Goal: Task Accomplishment & Management: Use online tool/utility

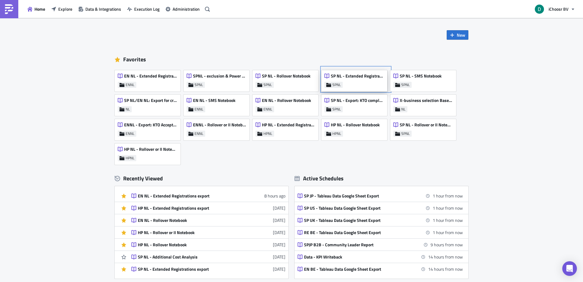
click at [344, 80] on div "SP NL - Extended Registrations export" at bounding box center [353, 77] width 59 height 9
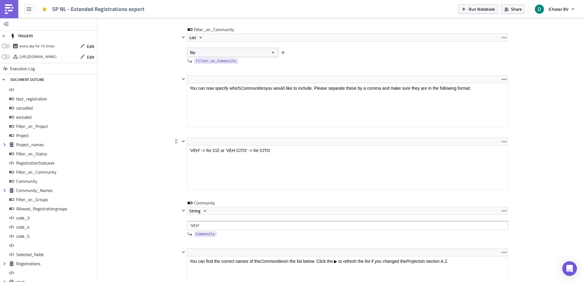
drag, startPoint x: 242, startPoint y: 151, endPoint x: 242, endPoint y: 124, distance: 27.1
click at [242, 145] on html "'VEH' -> for CIZ or 'VEH CITO' -> for CITO" at bounding box center [347, 150] width 320 height 10
drag, startPoint x: 242, startPoint y: 124, endPoint x: 226, endPoint y: 162, distance: 41.0
click at [232, 151] on p "'VEH' -> for CIZ or 'VEH CITO' -> for CITO" at bounding box center [347, 150] width 315 height 5
click at [231, 150] on p "'VEH' -> for CIZ or 'VEH CITO' -> for CITO" at bounding box center [347, 150] width 315 height 5
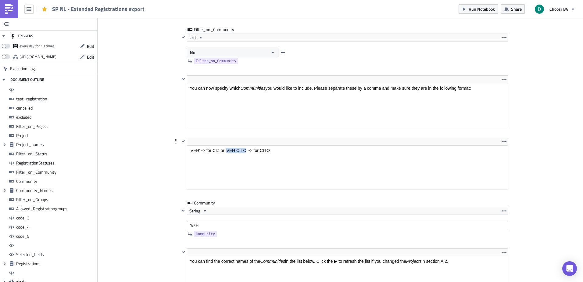
drag, startPoint x: 231, startPoint y: 150, endPoint x: 239, endPoint y: 150, distance: 7.9
click at [239, 150] on p "'VEH' -> for CIZ or 'VEH CITO' -> for CITO" at bounding box center [347, 150] width 315 height 5
copy p "VEH CITO"
click at [192, 225] on input "'VEH'" at bounding box center [347, 225] width 321 height 9
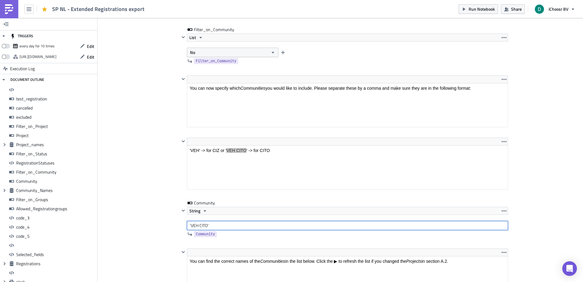
type input "'VEH CITO'"
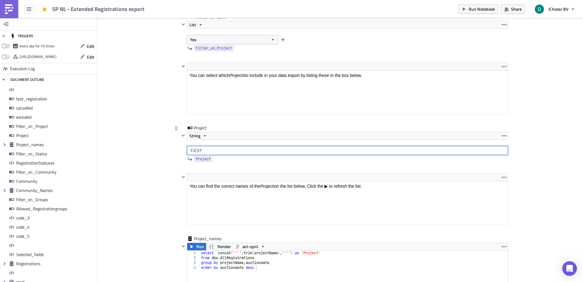
click at [196, 150] on input "'CIZ37'" at bounding box center [347, 150] width 321 height 9
click at [195, 150] on input "'CIZ37'" at bounding box center [347, 150] width 321 height 9
type input "'CITO1'"
click at [468, 10] on button "Run Notebook" at bounding box center [477, 8] width 39 height 9
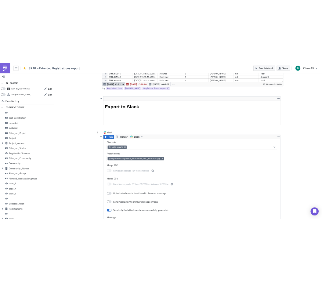
scroll to position [5092, 0]
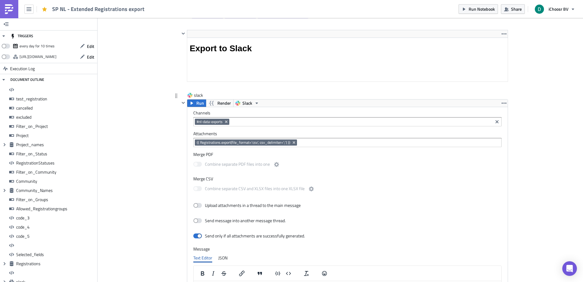
click at [300, 143] on input at bounding box center [398, 142] width 201 height 6
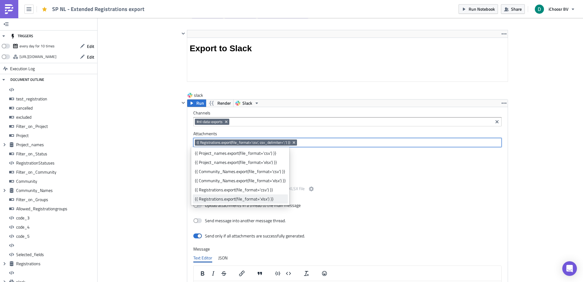
click at [237, 201] on div "{{ Registrations.export(file_format='xlsx') }}" at bounding box center [240, 199] width 91 height 6
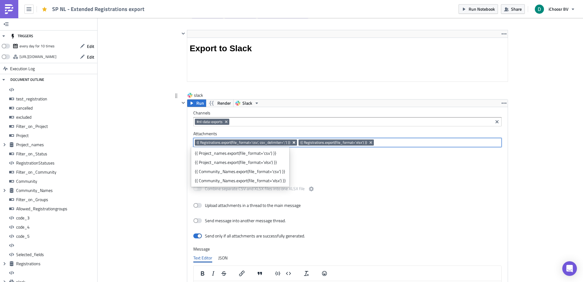
click at [292, 142] on icon "Remove Tag" at bounding box center [293, 142] width 5 height 5
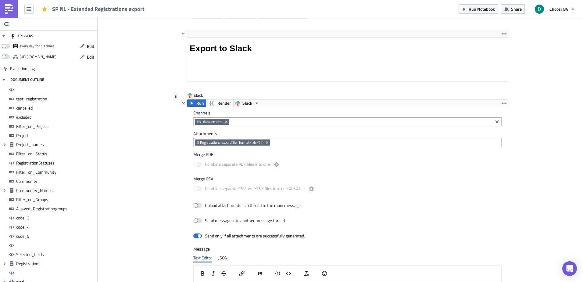
click at [193, 101] on button "Run" at bounding box center [196, 102] width 19 height 7
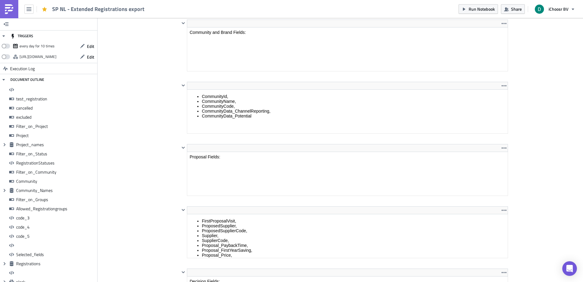
scroll to position [3390, 0]
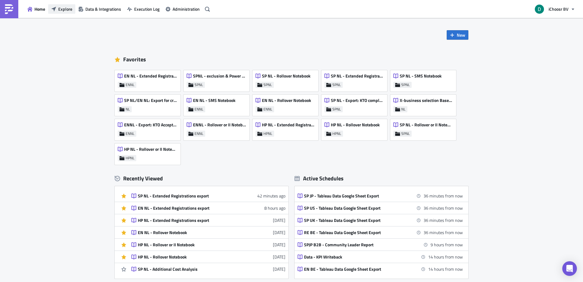
click at [58, 10] on span "Explore" at bounding box center [65, 9] width 14 height 6
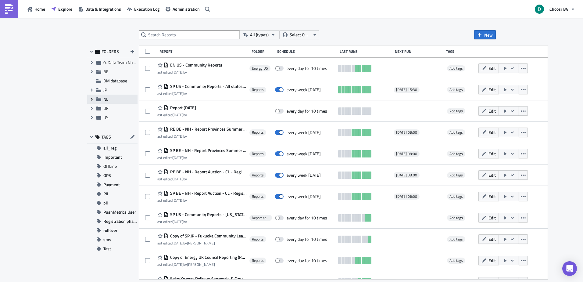
click at [95, 98] on span "Expand group" at bounding box center [91, 98] width 9 height 9
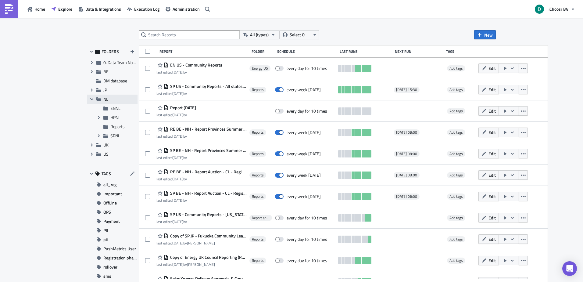
click at [103, 98] on span "NL" at bounding box center [105, 99] width 5 height 6
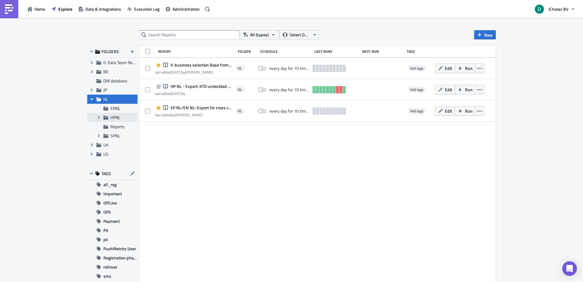
click at [110, 115] on span "HPNL" at bounding box center [115, 117] width 10 height 6
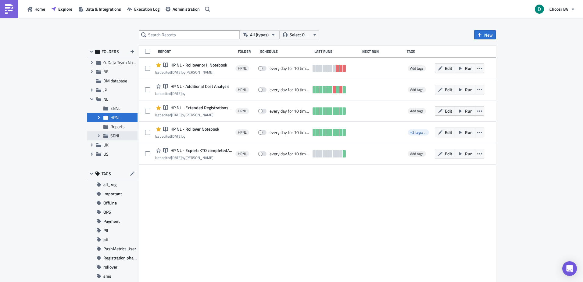
click at [112, 132] on div "Expand group SPNL" at bounding box center [112, 135] width 50 height 9
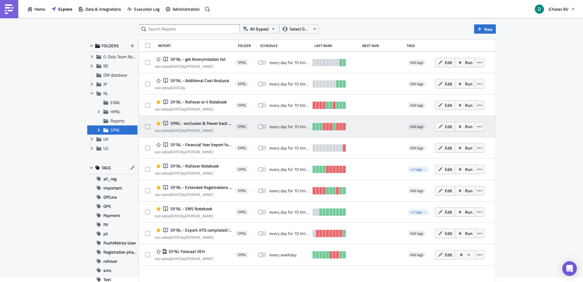
scroll to position [7, 0]
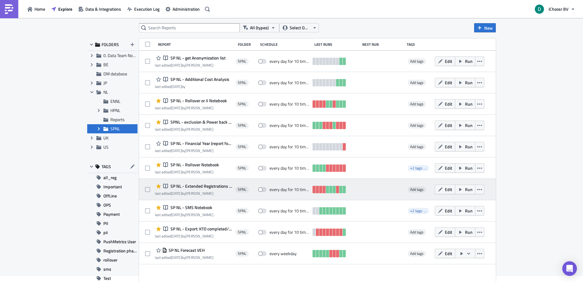
click at [201, 185] on span "SP NL - Extended Registrations export" at bounding box center [200, 185] width 63 height 5
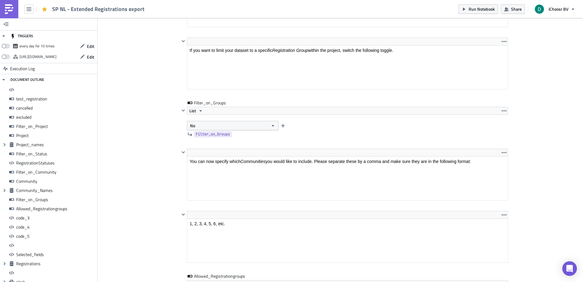
scroll to position [4771, 0]
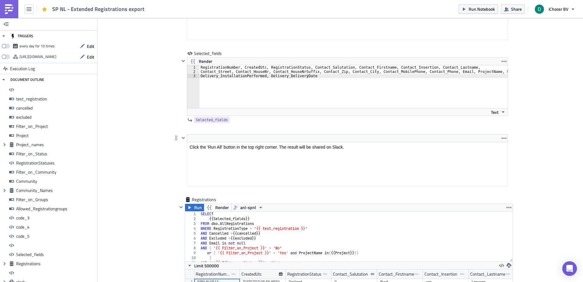
click at [175, 164] on div "<p>Click the 'Run All' button in the top right corner. The result will be share…" at bounding box center [340, 165] width 335 height 62
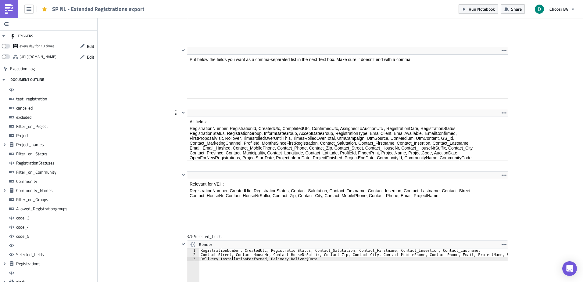
click at [322, 117] on html "All fields: RegistrationNumber, RegistrationId, CreatedUtc, CompletedUtc, Confi…" at bounding box center [347, 186] width 320 height 138
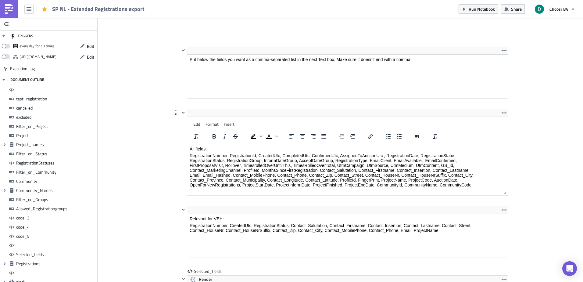
click at [322, 161] on p "RegistrationNumber, RegistrationId, CreatedUtc, CompletedUtc, ConfirmedUtc, Ass…" at bounding box center [347, 216] width 315 height 127
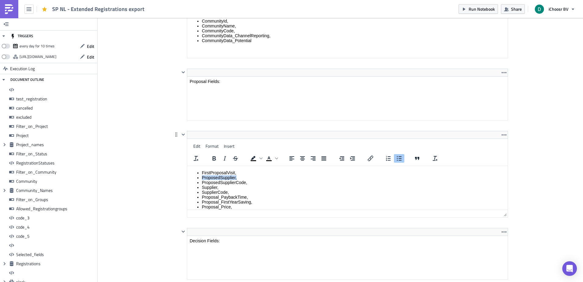
drag, startPoint x: 240, startPoint y: 175, endPoint x: 200, endPoint y: 179, distance: 39.9
click at [200, 179] on ul "FirstProposalVisit, ProposedSupplier, ProposedSupplierCode, Supplier, SupplierC…" at bounding box center [347, 206] width 315 height 73
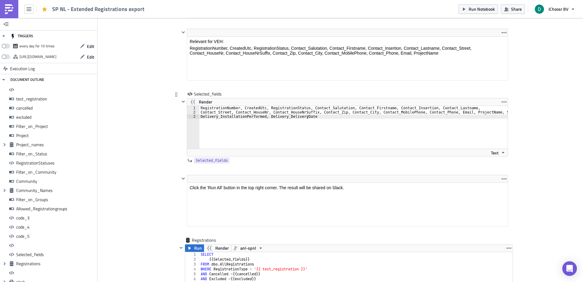
click at [314, 117] on div "RegistrationNumber, CreatedUtc, RegistrationStatus, Contact_Salutation, Contact…" at bounding box center [356, 131] width 315 height 51
click at [348, 120] on div "RegistrationNumber, CreatedUtc, RegistrationStatus, Contact_Salutation, Contact…" at bounding box center [356, 131] width 315 height 51
type textarea "Delivery_InstallationPerformed, Delivery_DeliveryDate, ProposedSupplier"
click at [470, 11] on span "Run Notebook" at bounding box center [481, 9] width 26 height 6
